Goal: Transaction & Acquisition: Purchase product/service

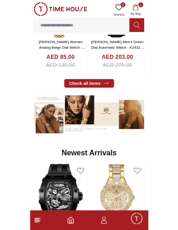
scroll to position [176, 0]
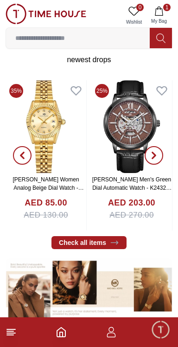
click at [118, 40] on input at bounding box center [78, 38] width 144 height 19
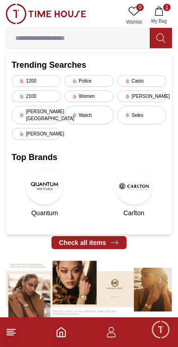
click at [98, 34] on input at bounding box center [78, 38] width 144 height 19
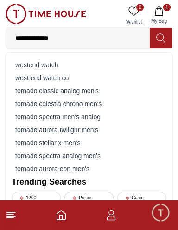
type input "**********"
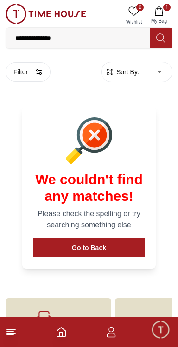
click at [87, 38] on input "**********" at bounding box center [78, 38] width 144 height 19
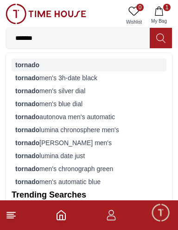
type input "*******"
click at [34, 62] on strong "tornado" at bounding box center [27, 64] width 24 height 7
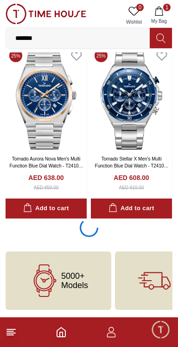
scroll to position [1603, 0]
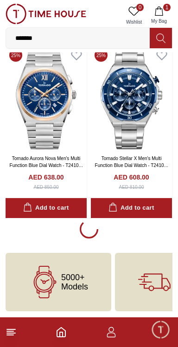
click at [161, 15] on icon "button" at bounding box center [158, 10] width 9 height 9
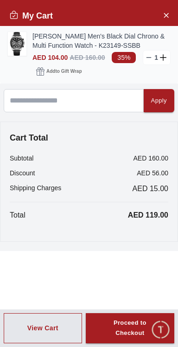
click at [32, 43] on link "[PERSON_NAME] Men's Black Dial Chrono & Multi Function Watch - K23149-SSBB" at bounding box center [101, 41] width 138 height 19
click at [19, 45] on img at bounding box center [17, 44] width 19 height 24
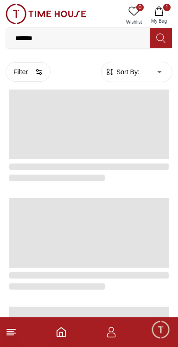
scroll to position [1579, 0]
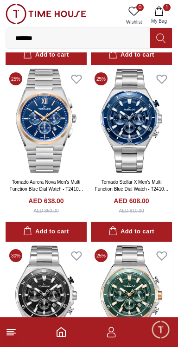
click at [161, 333] on span "Minimize live chat window" at bounding box center [160, 329] width 27 height 27
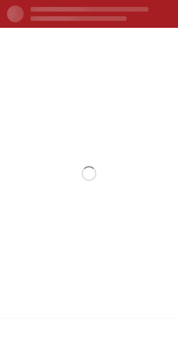
scroll to position [0, 0]
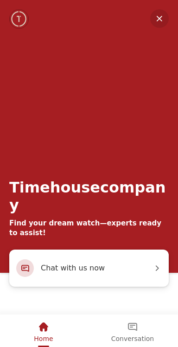
scroll to position [1603, 0]
click at [157, 16] on em "Minimize" at bounding box center [159, 18] width 19 height 19
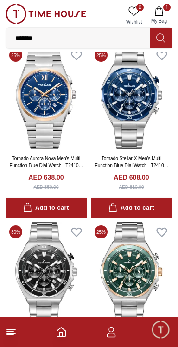
click at [165, 12] on button "1 My Bag" at bounding box center [158, 16] width 27 height 24
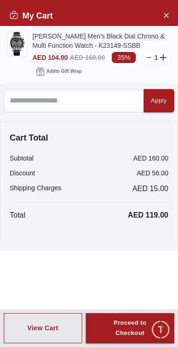
click at [148, 57] on icon at bounding box center [148, 57] width 7 height 7
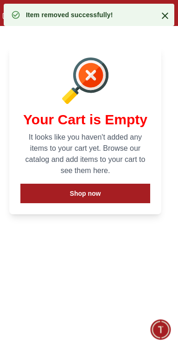
click at [161, 12] on icon at bounding box center [164, 15] width 11 height 11
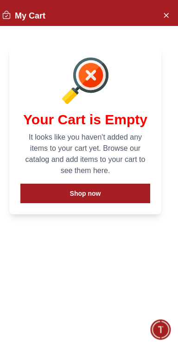
click at [162, 333] on span "Minimize live chat window" at bounding box center [160, 329] width 27 height 27
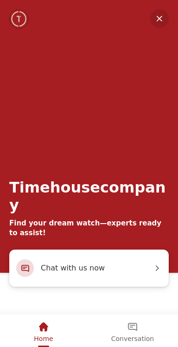
scroll to position [176, 0]
click at [157, 23] on em "Minimize" at bounding box center [159, 18] width 19 height 19
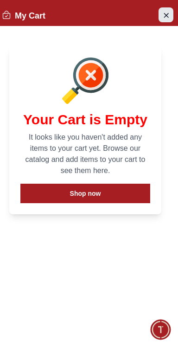
click at [164, 12] on icon "Close Account" at bounding box center [165, 15] width 7 height 12
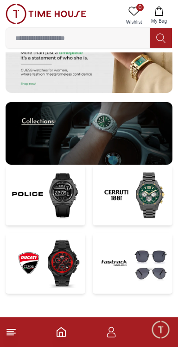
click at [147, 255] on img at bounding box center [133, 263] width 80 height 61
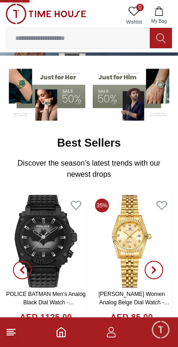
scroll to position [0, 0]
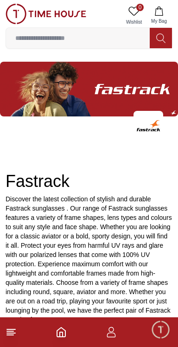
click at [44, 40] on input at bounding box center [78, 38] width 144 height 19
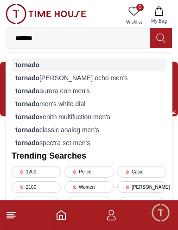
type input "*******"
click at [24, 65] on strong "tornado" at bounding box center [27, 64] width 24 height 7
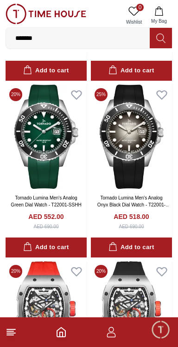
scroll to position [2273, 0]
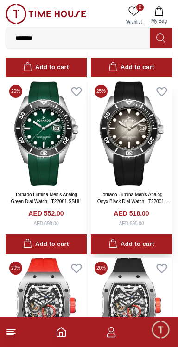
click at [150, 204] on link "Tornado Lumina Men's Analog Onyx Black Dial Watch - T22001-SSBB" at bounding box center [133, 201] width 73 height 19
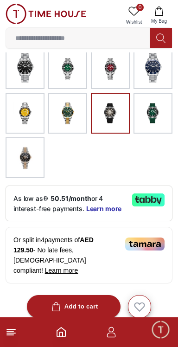
scroll to position [272, 0]
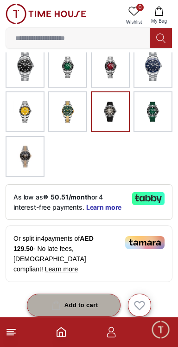
click at [95, 300] on div "Add to cart" at bounding box center [74, 305] width 49 height 11
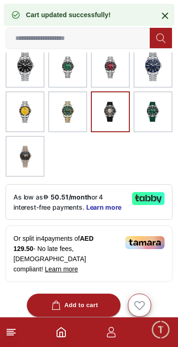
click at [160, 15] on icon at bounding box center [164, 15] width 11 height 11
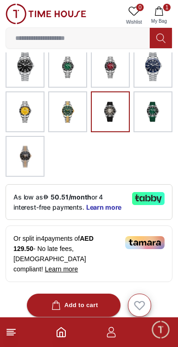
click at [161, 12] on icon "button" at bounding box center [158, 10] width 9 height 9
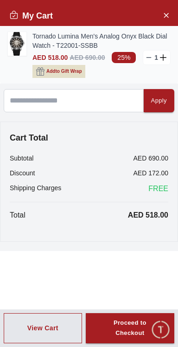
click at [46, 71] on span "Add to Gift Wrap" at bounding box center [63, 71] width 35 height 9
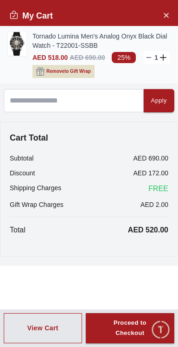
click at [43, 69] on icon "button" at bounding box center [40, 71] width 8 height 8
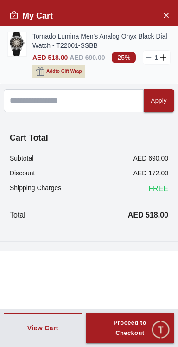
scroll to position [1579, 0]
